Goal: Transaction & Acquisition: Download file/media

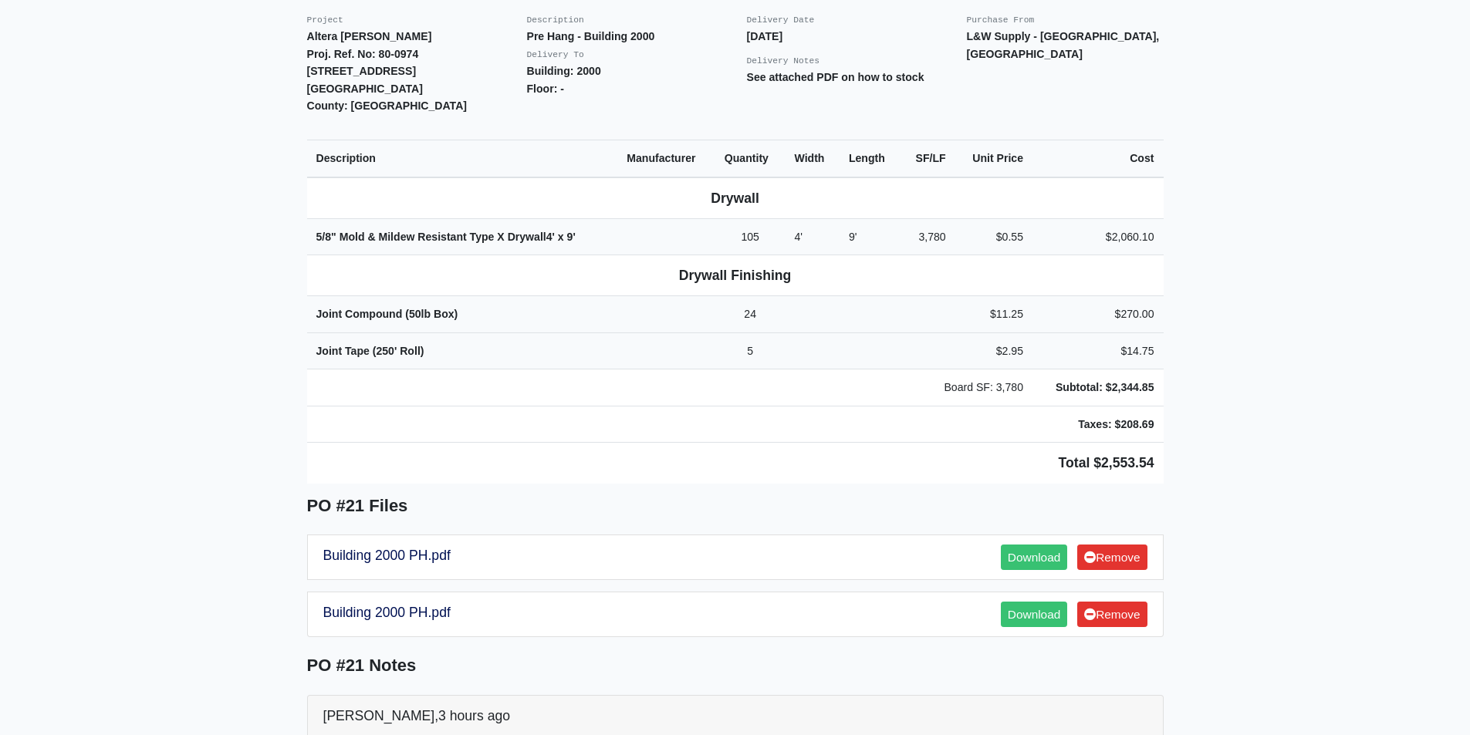
scroll to position [463, 0]
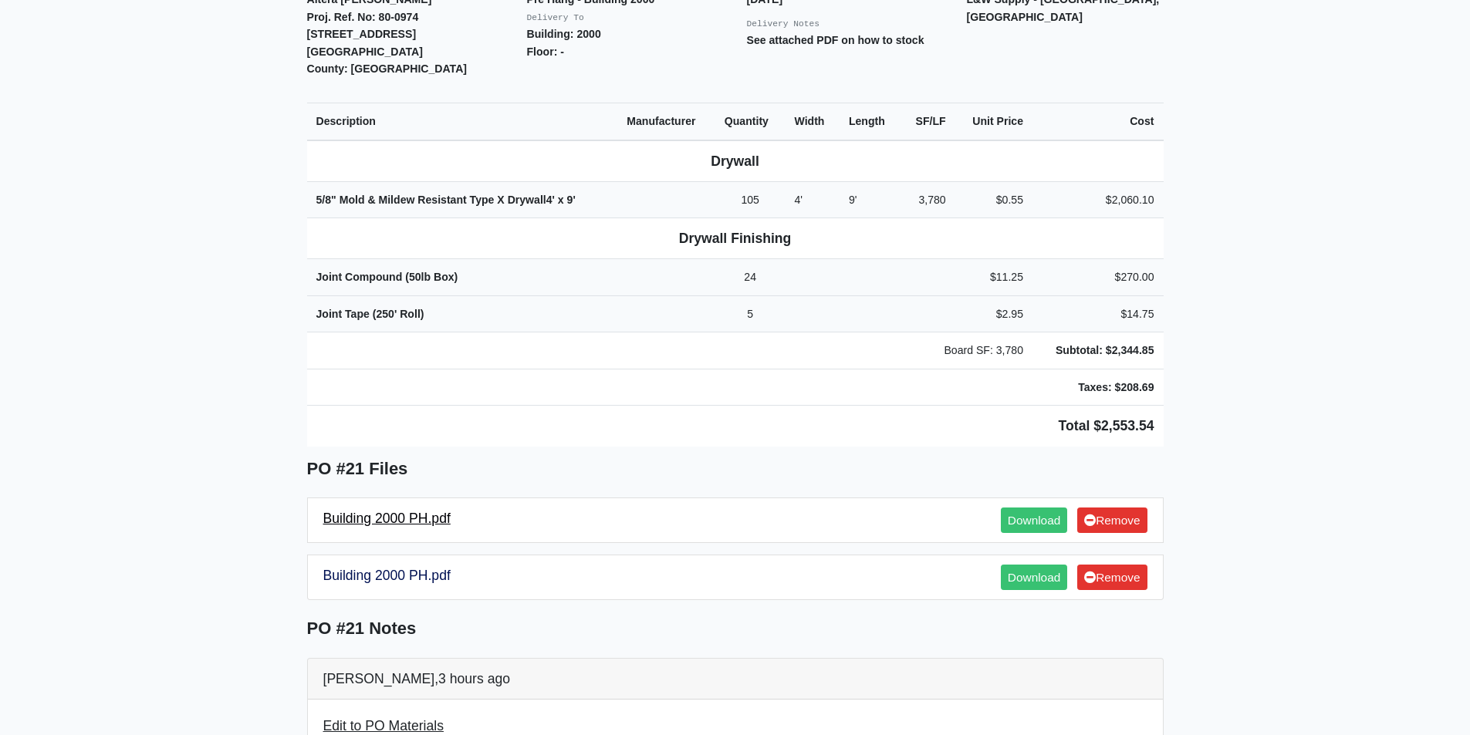
click at [427, 511] on link "Building 2000 PH.pdf" at bounding box center [386, 518] width 127 height 15
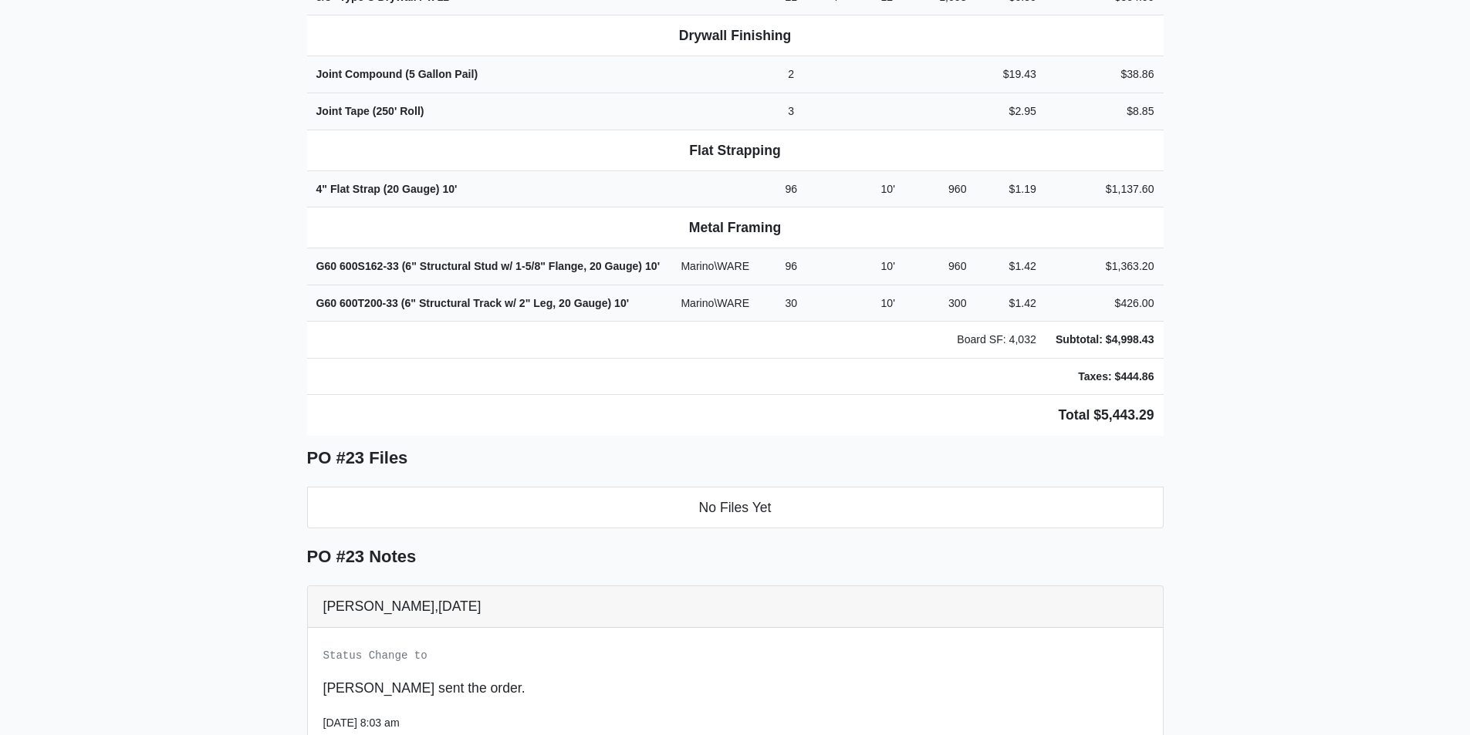
scroll to position [849, 0]
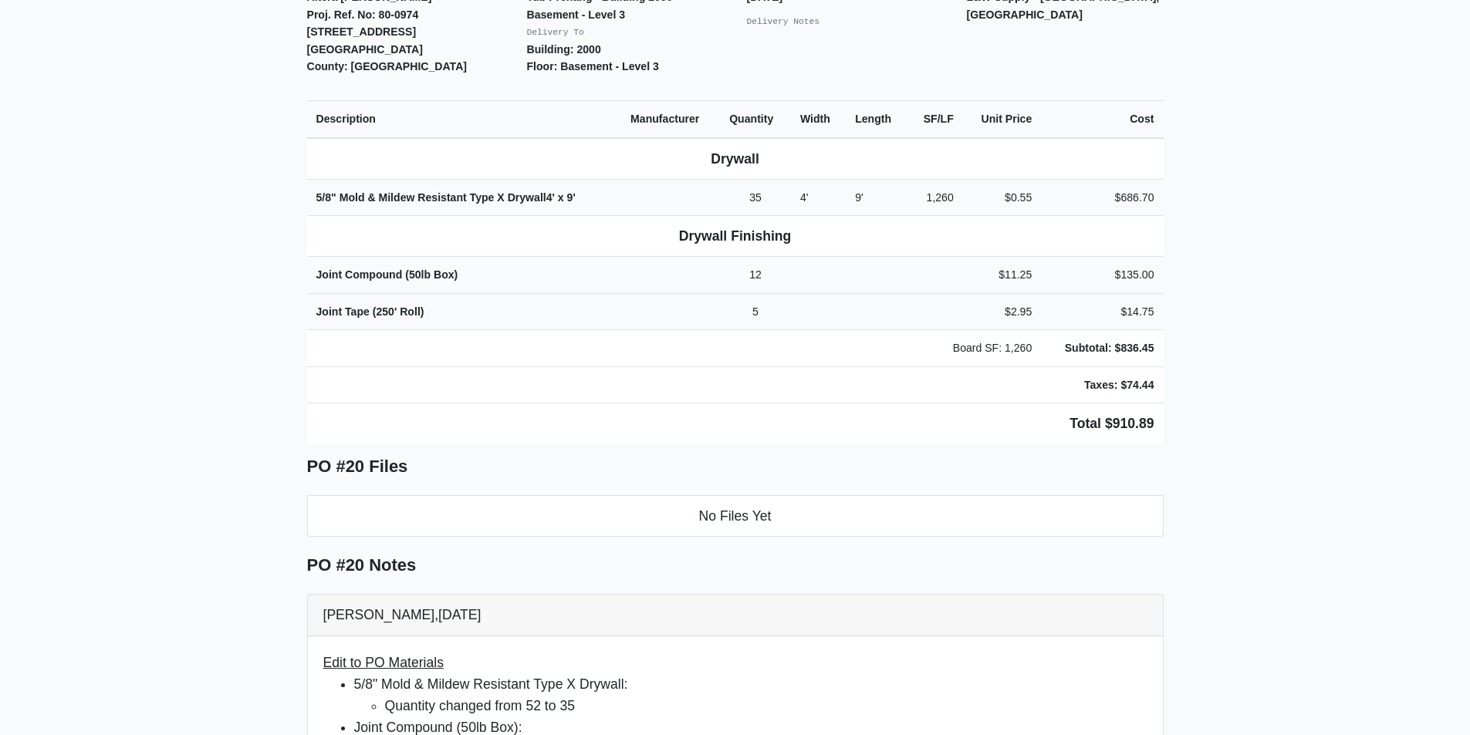
scroll to position [772, 0]
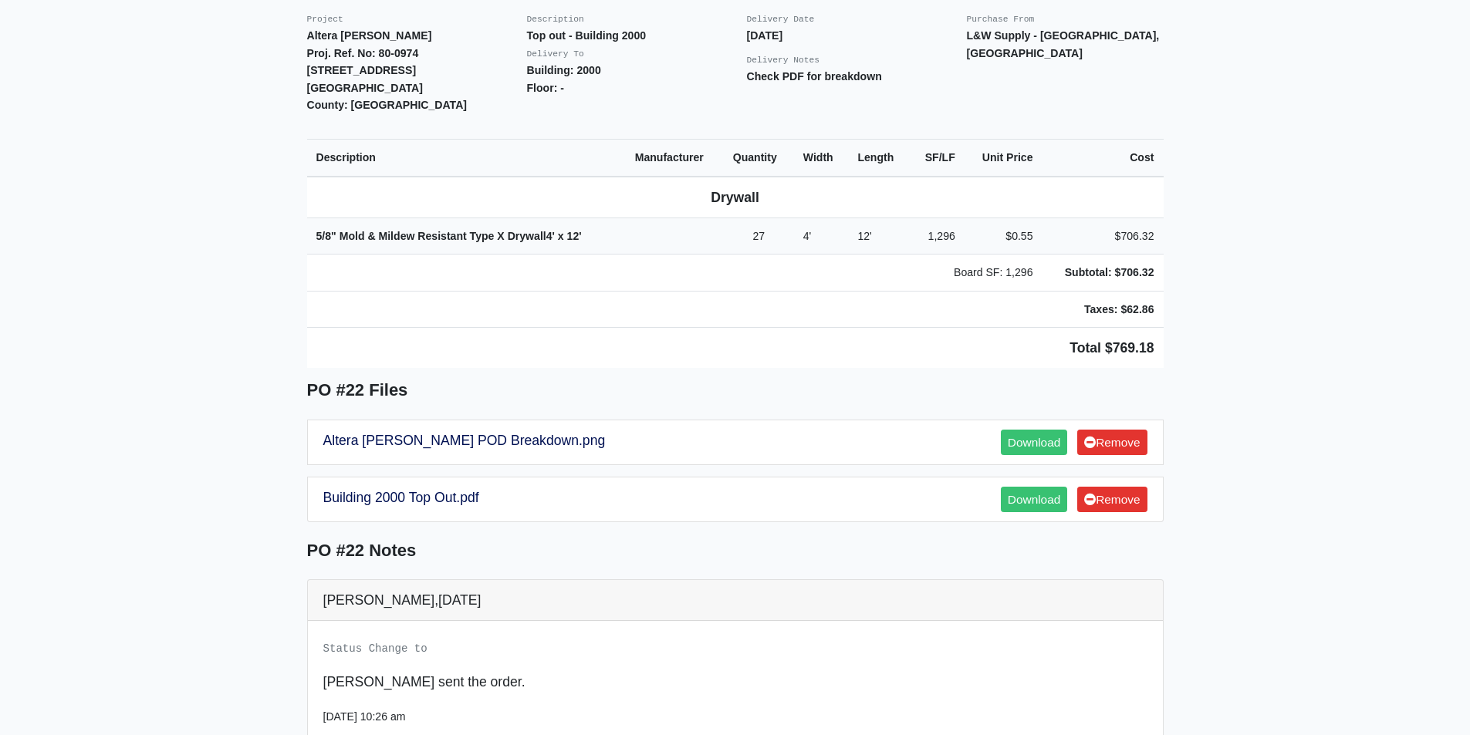
scroll to position [463, 0]
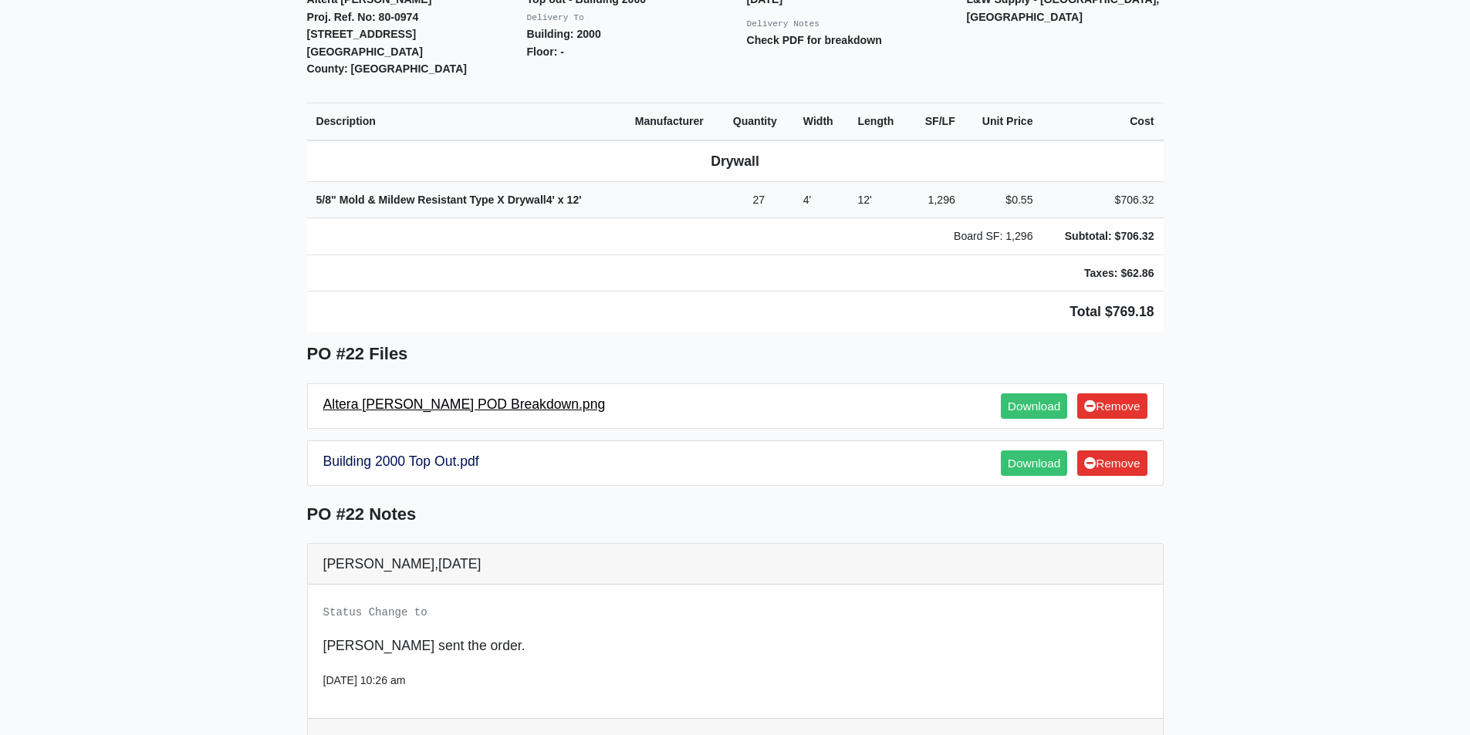
click at [421, 397] on link "Altera Ben Hill POD Breakdown.png" at bounding box center [464, 404] width 282 height 15
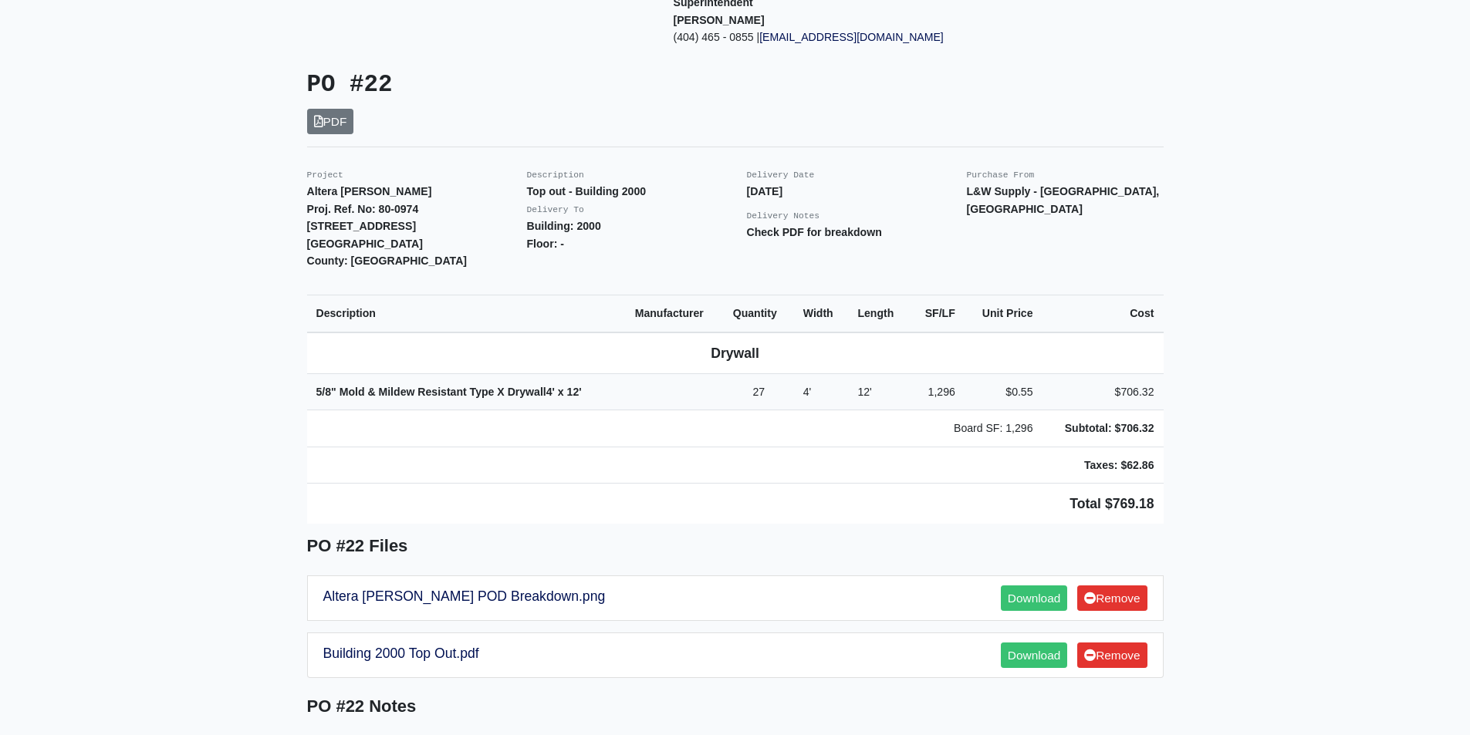
scroll to position [386, 0]
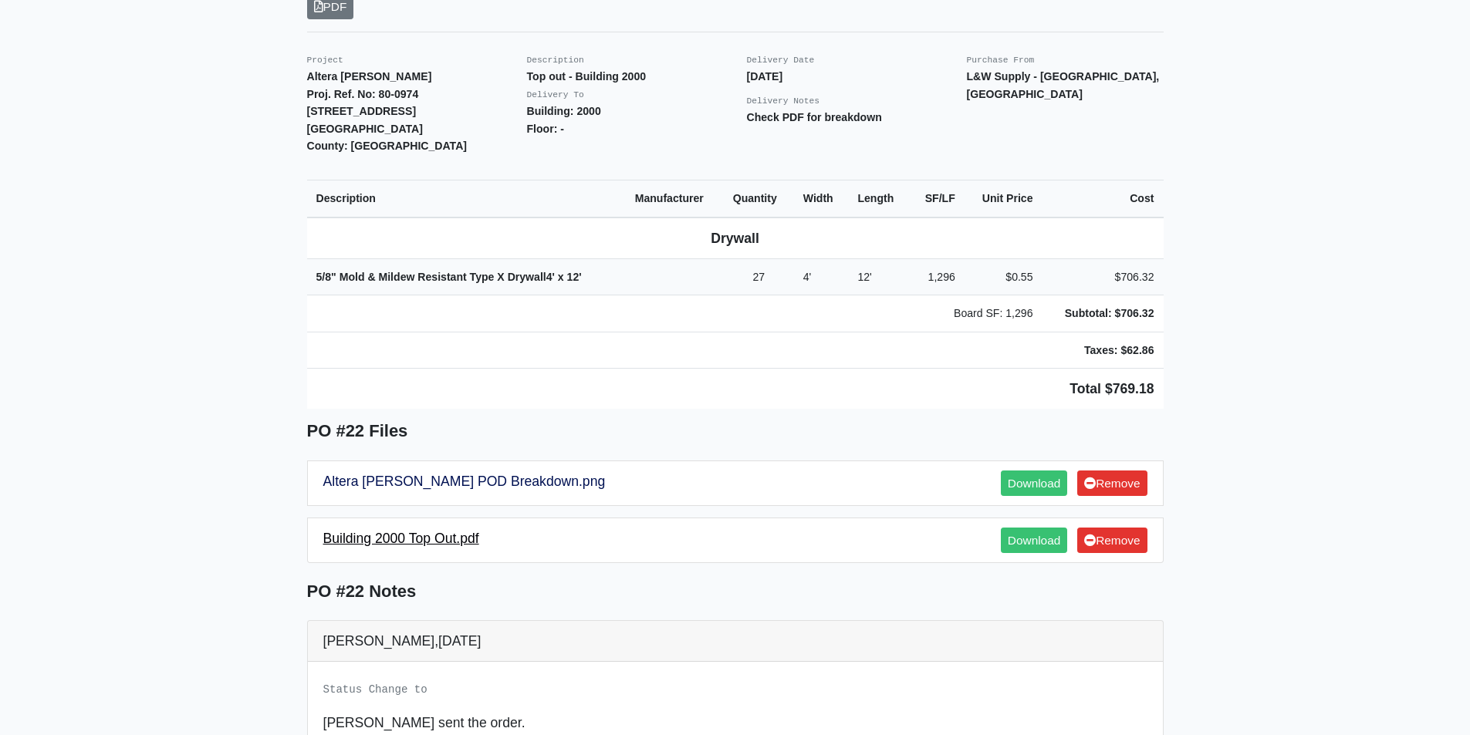
click at [441, 531] on link "Building 2000 Top Out.pdf" at bounding box center [401, 538] width 156 height 15
